Goal: Check status: Check status

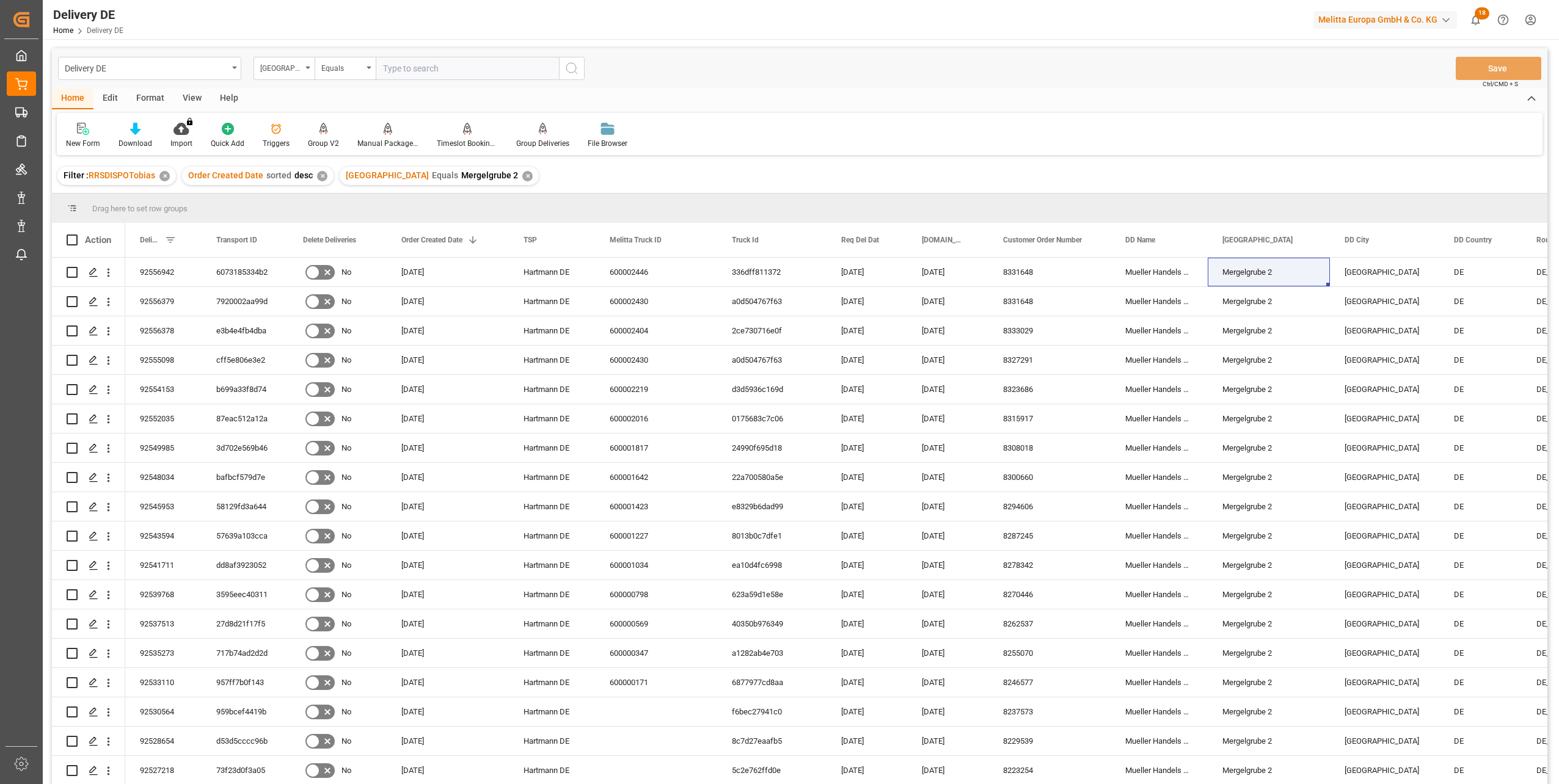
click at [397, 70] on input "text" at bounding box center [467, 68] width 183 height 23
click at [274, 64] on div "[GEOGRAPHIC_DATA]" at bounding box center [281, 67] width 41 height 14
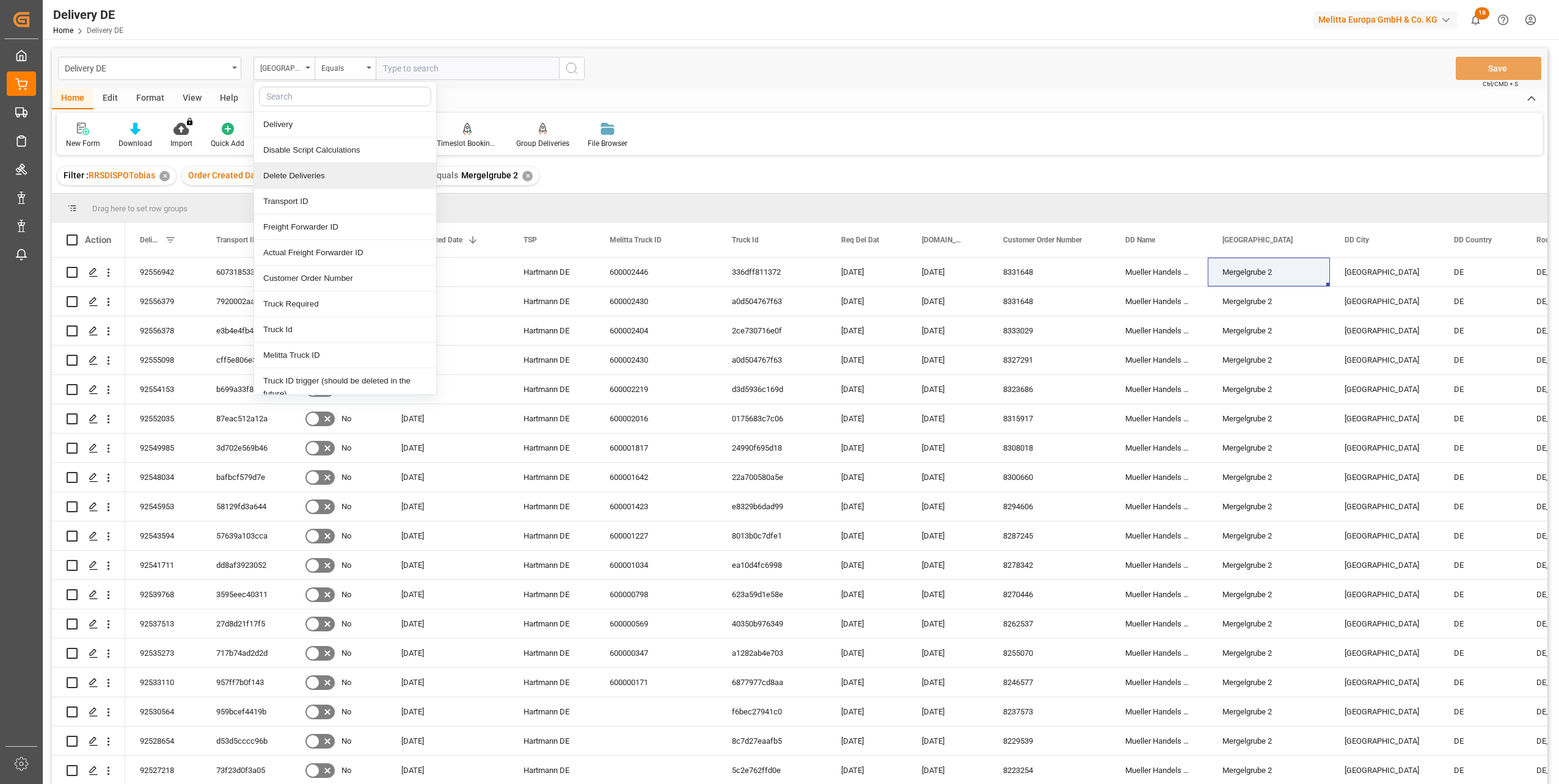
click at [344, 182] on div "Delete Deliveries" at bounding box center [345, 176] width 182 height 25
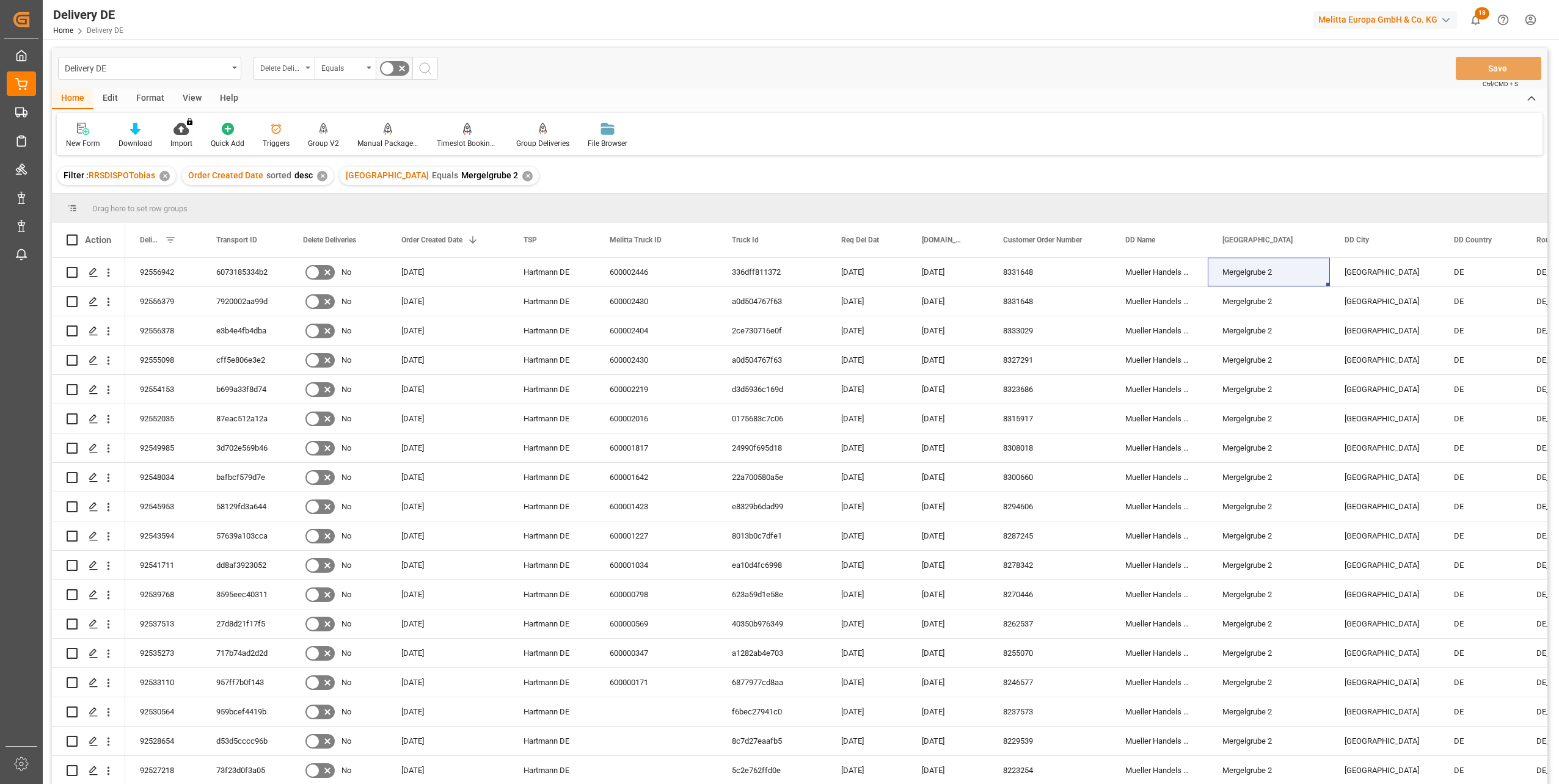
click at [288, 70] on div "Delete Deliveries" at bounding box center [281, 67] width 41 height 14
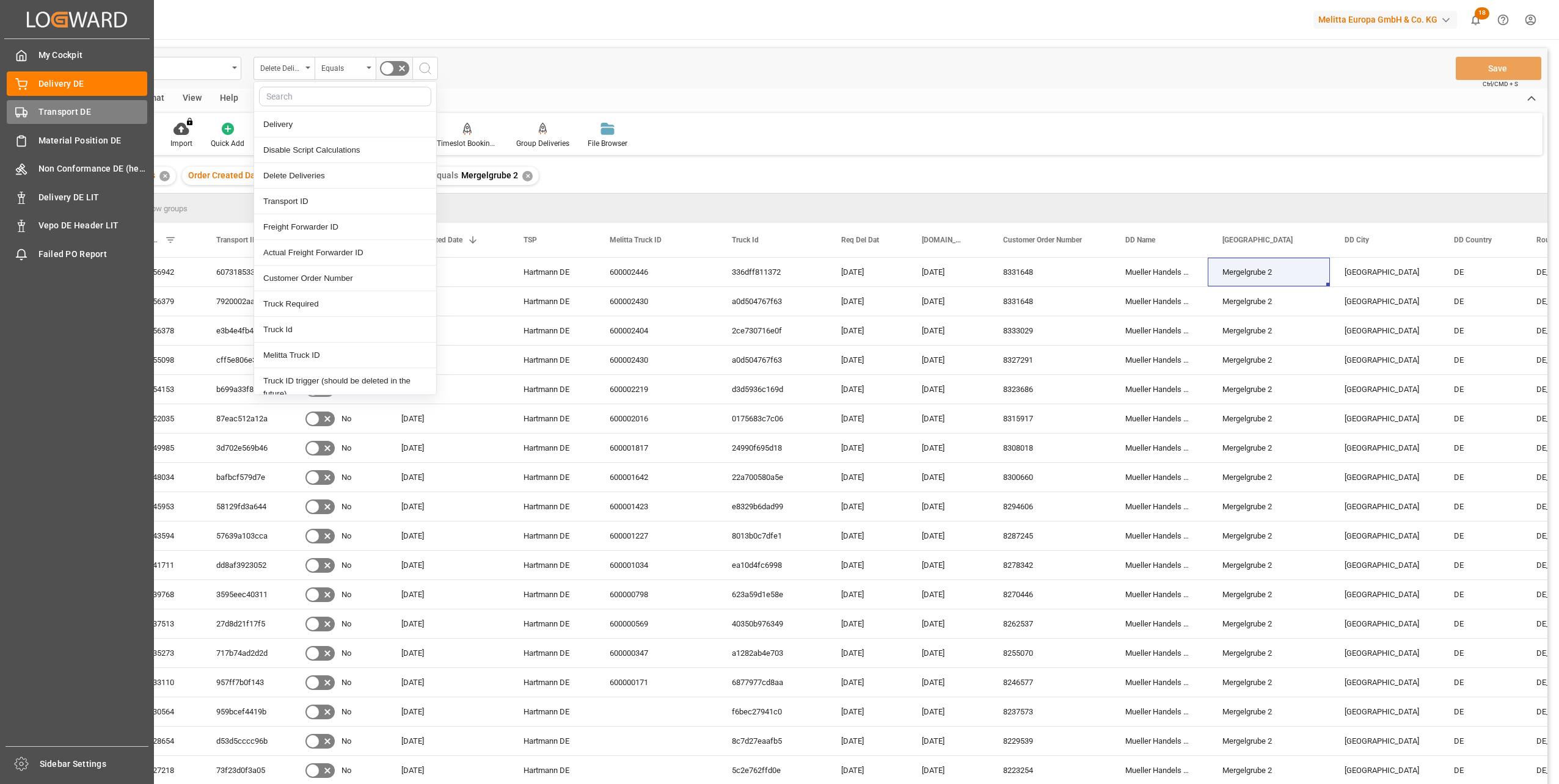
click at [52, 122] on div "Transport DE Transport DE" at bounding box center [76, 112] width 141 height 24
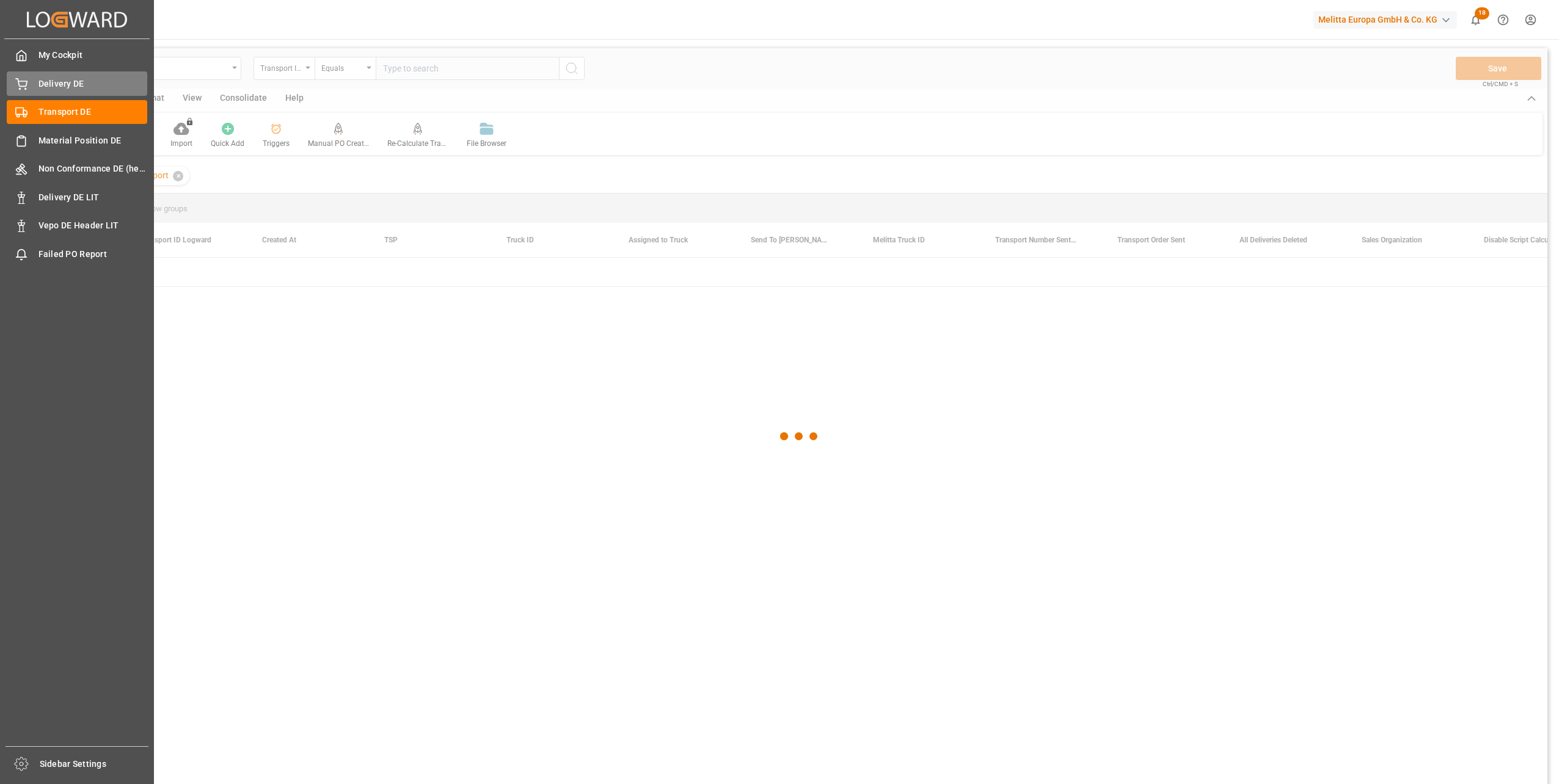
click at [62, 83] on span "Delivery DE" at bounding box center [93, 84] width 110 height 13
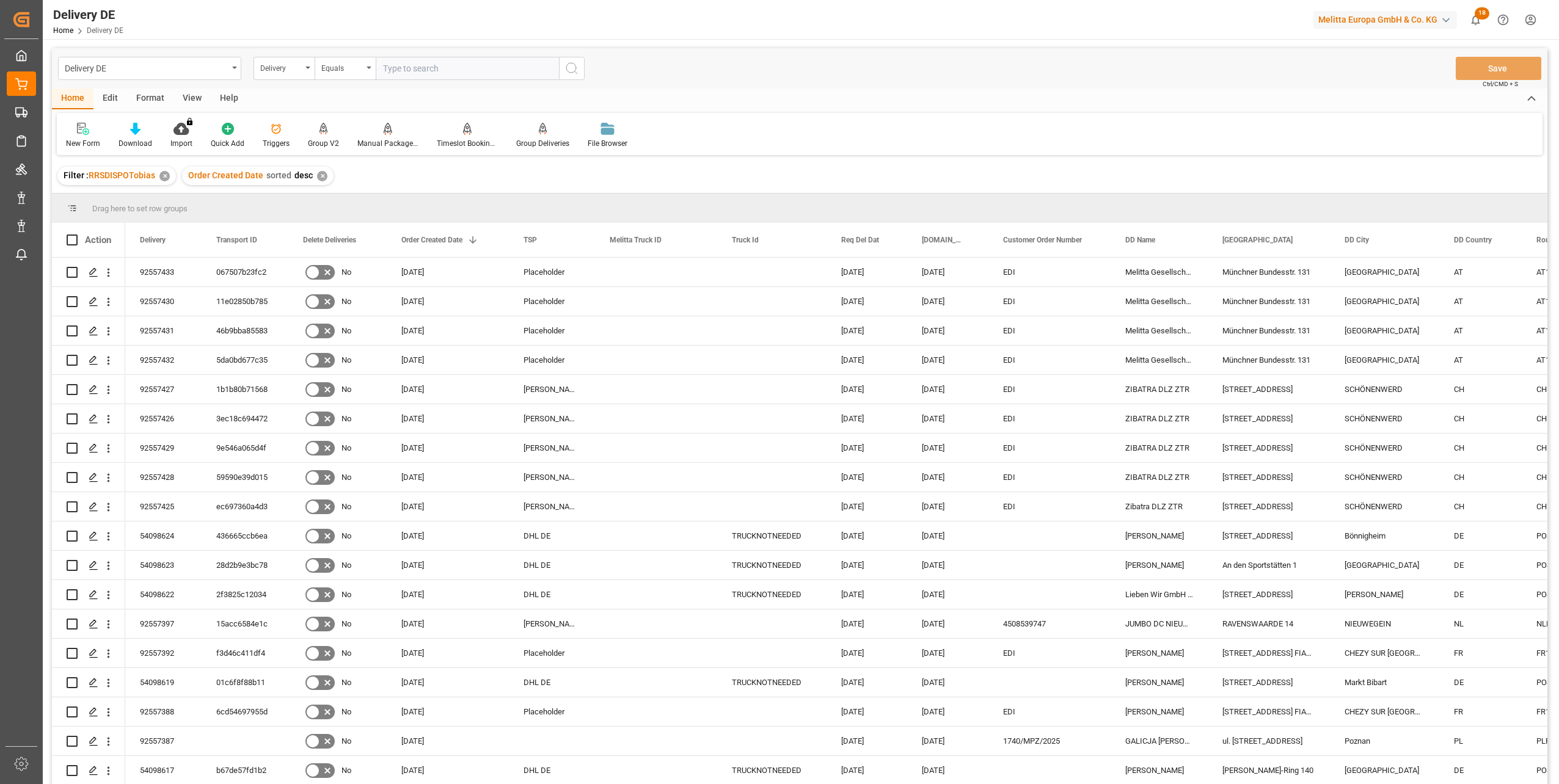
click at [418, 68] on input "text" at bounding box center [467, 68] width 183 height 23
paste input "92538025"
type input "92538025"
